Goal: Find specific page/section: Find specific page/section

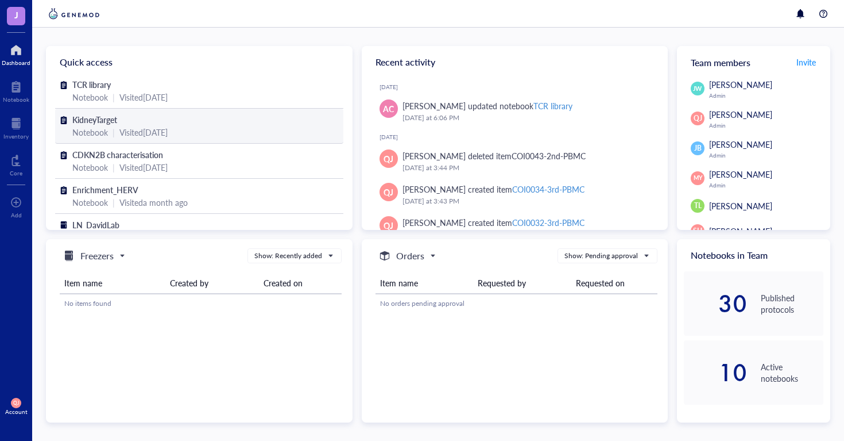
click at [113, 120] on span "KidneyTarget" at bounding box center [94, 119] width 45 height 11
